Goal: Task Accomplishment & Management: Manage account settings

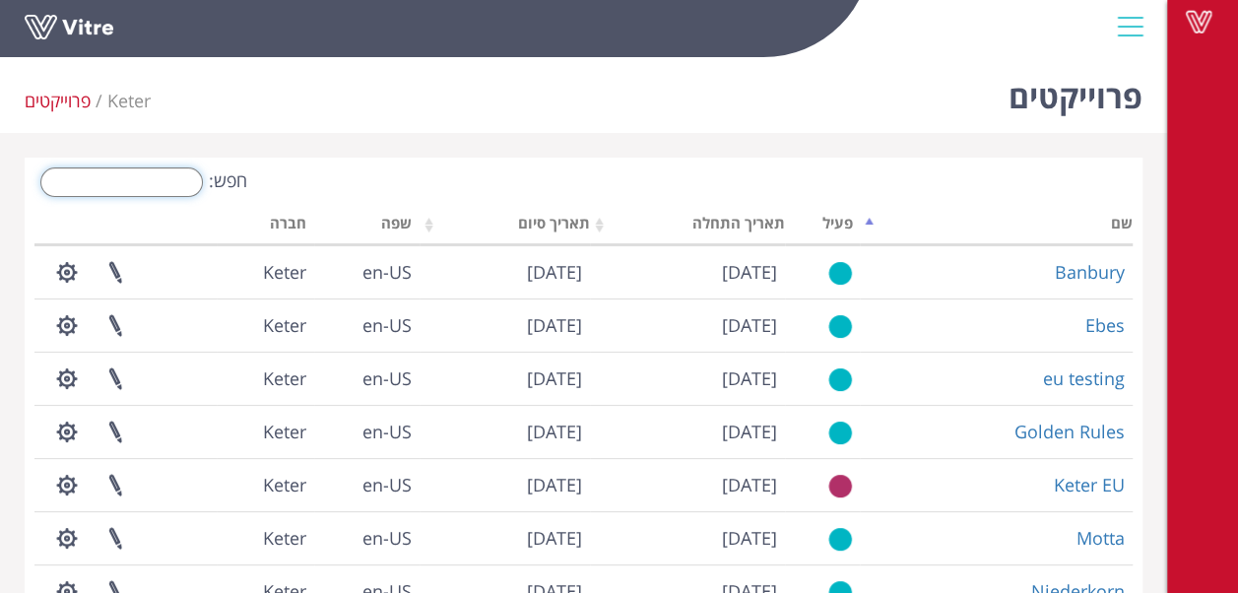
click at [169, 184] on input "חפש:" at bounding box center [121, 182] width 162 height 30
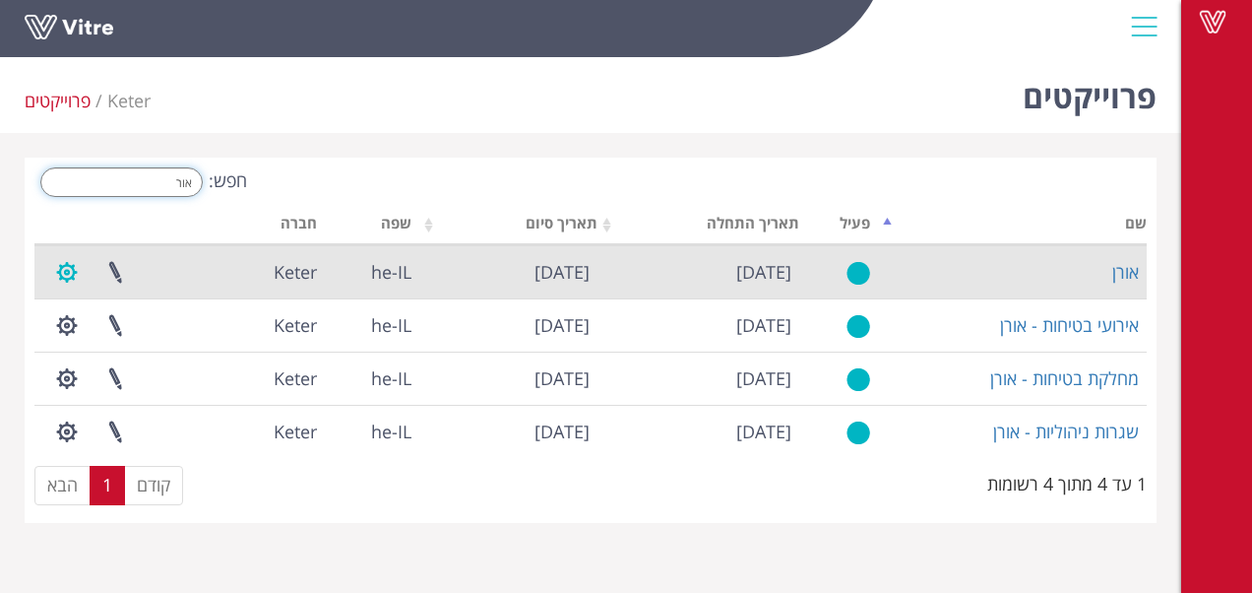
type input "אור"
click at [63, 276] on button "button" at bounding box center [66, 272] width 49 height 52
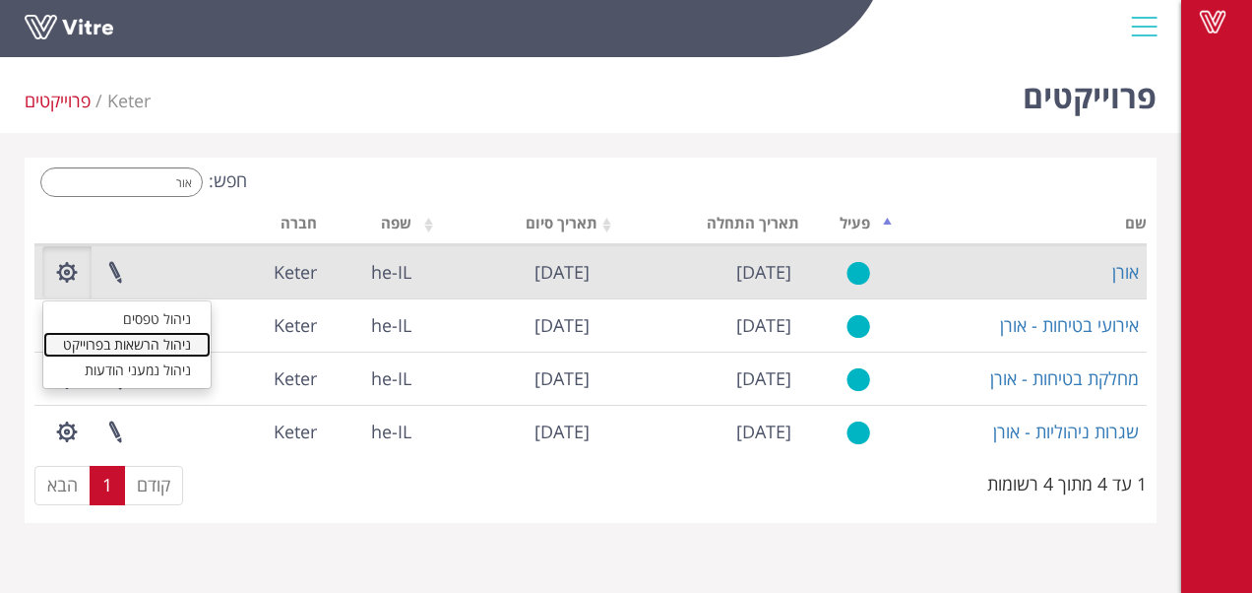
click at [115, 341] on link "ניהול הרשאות בפרוייקט" at bounding box center [126, 345] width 167 height 26
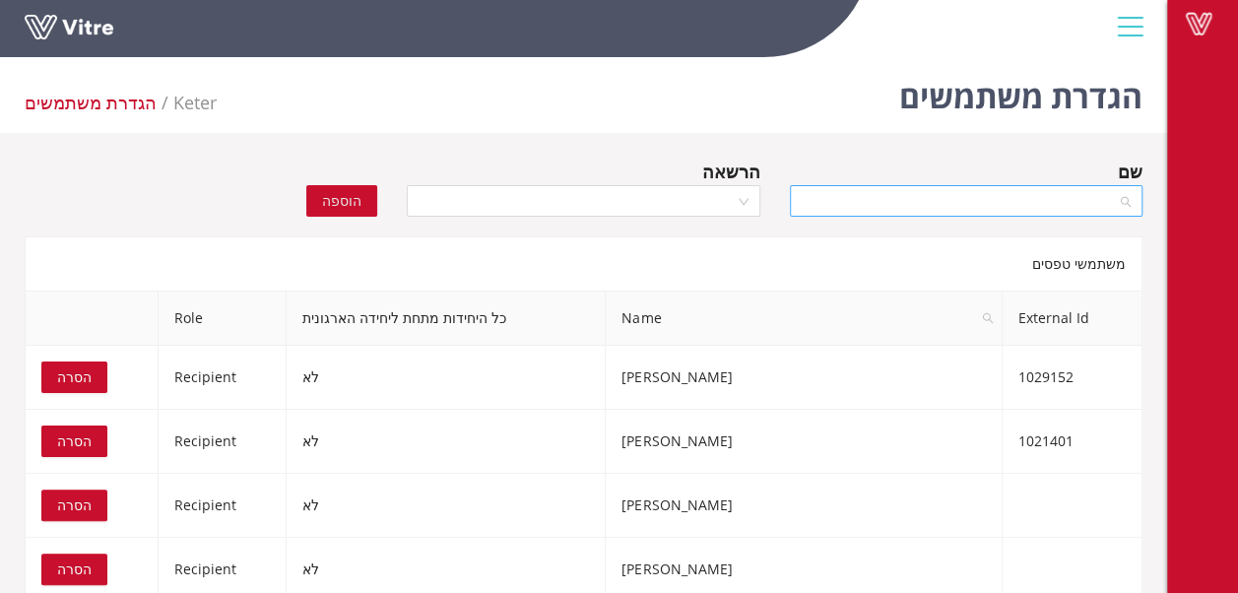
click at [889, 191] on input "search" at bounding box center [958, 201] width 315 height 30
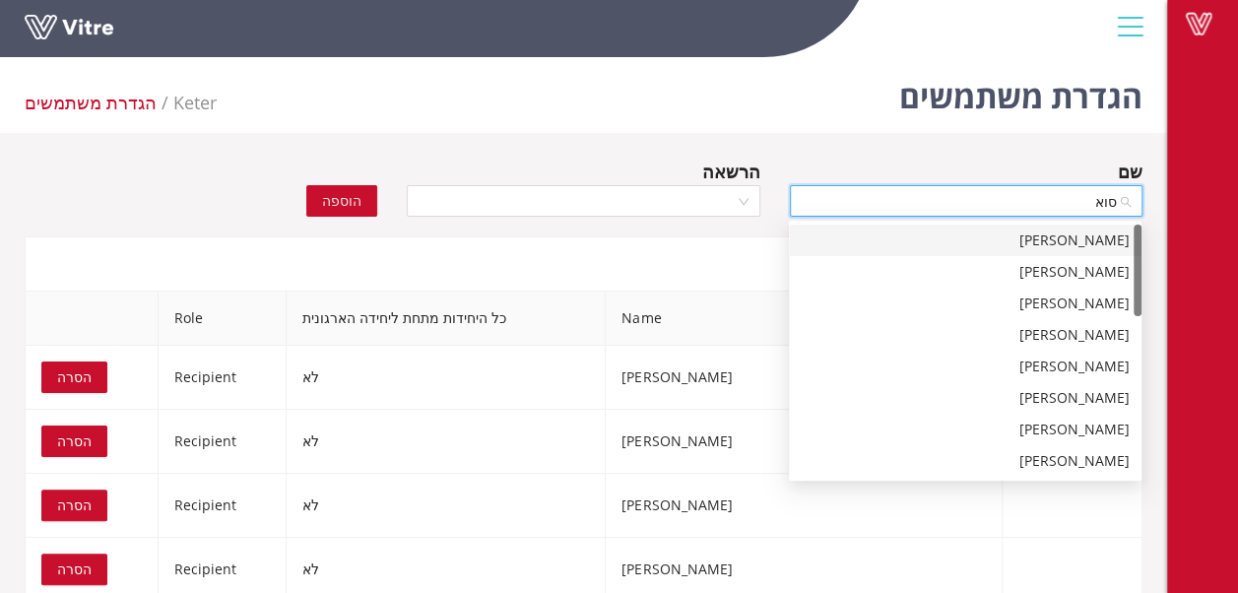
type input "[PERSON_NAME]"
click at [1057, 363] on div "[PERSON_NAME]" at bounding box center [964, 366] width 329 height 22
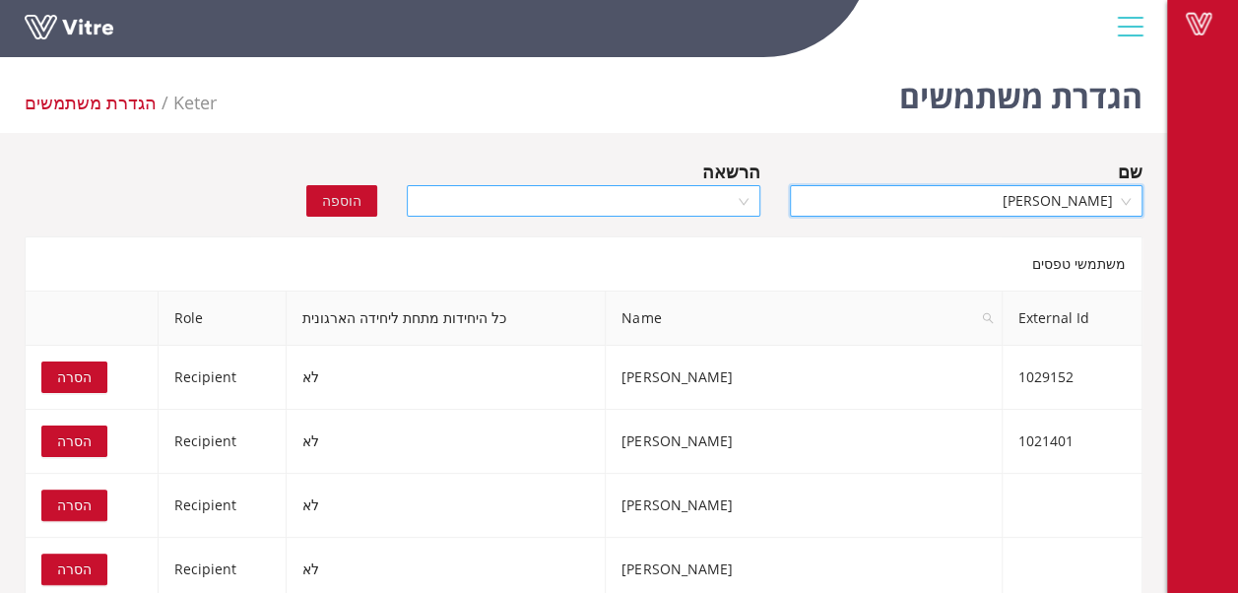
click at [743, 200] on div at bounding box center [583, 201] width 352 height 32
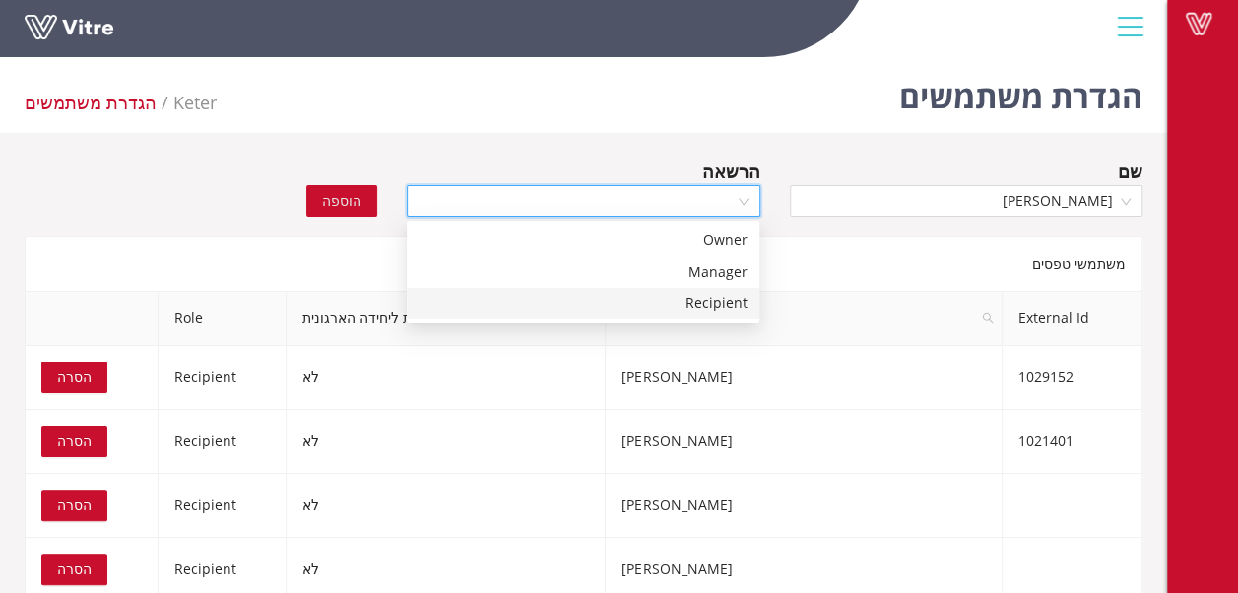
click at [726, 307] on div "Recipient" at bounding box center [582, 303] width 329 height 22
click at [348, 207] on span "הוספה" at bounding box center [341, 201] width 39 height 22
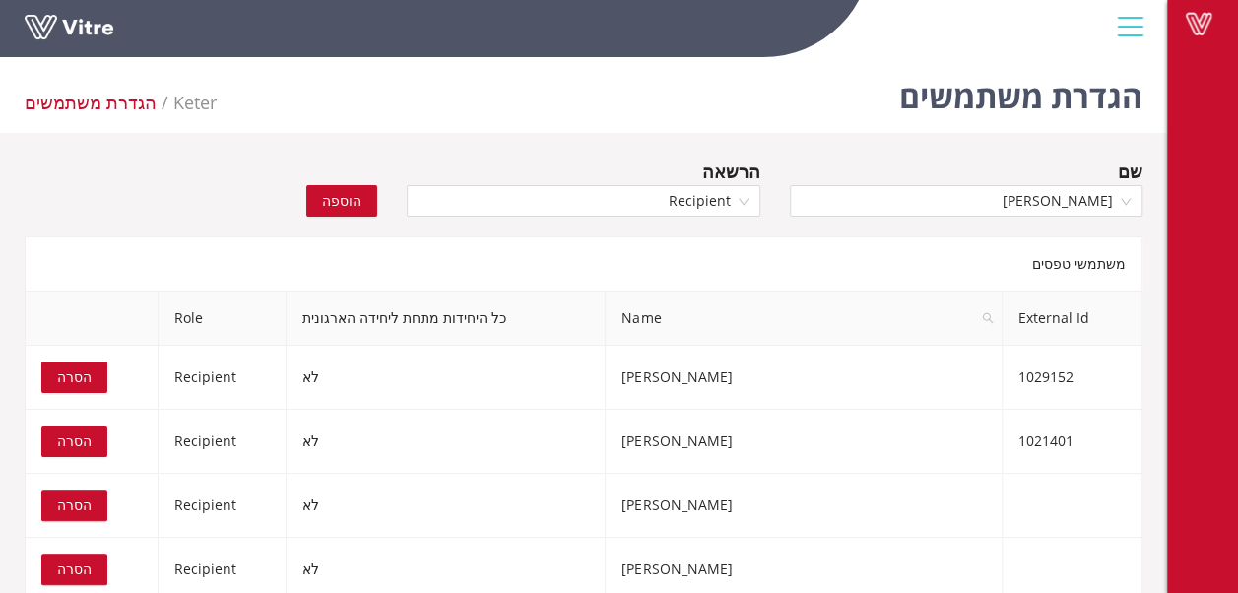
click at [1150, 58] on div "Vitre" at bounding box center [583, 29] width 1167 height 58
